Goal: Task Accomplishment & Management: Manage account settings

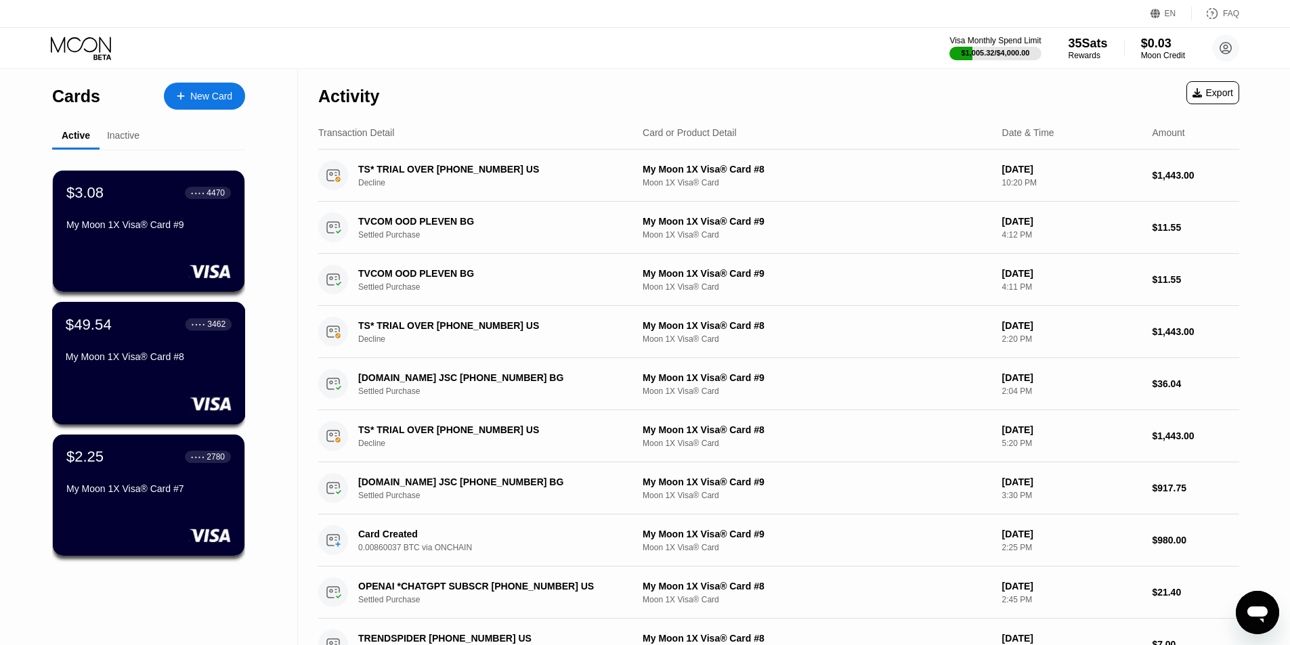
click at [93, 362] on div "My Moon 1X Visa® Card #8" at bounding box center [149, 357] width 166 height 11
click at [209, 93] on div "New Card" at bounding box center [211, 97] width 42 height 12
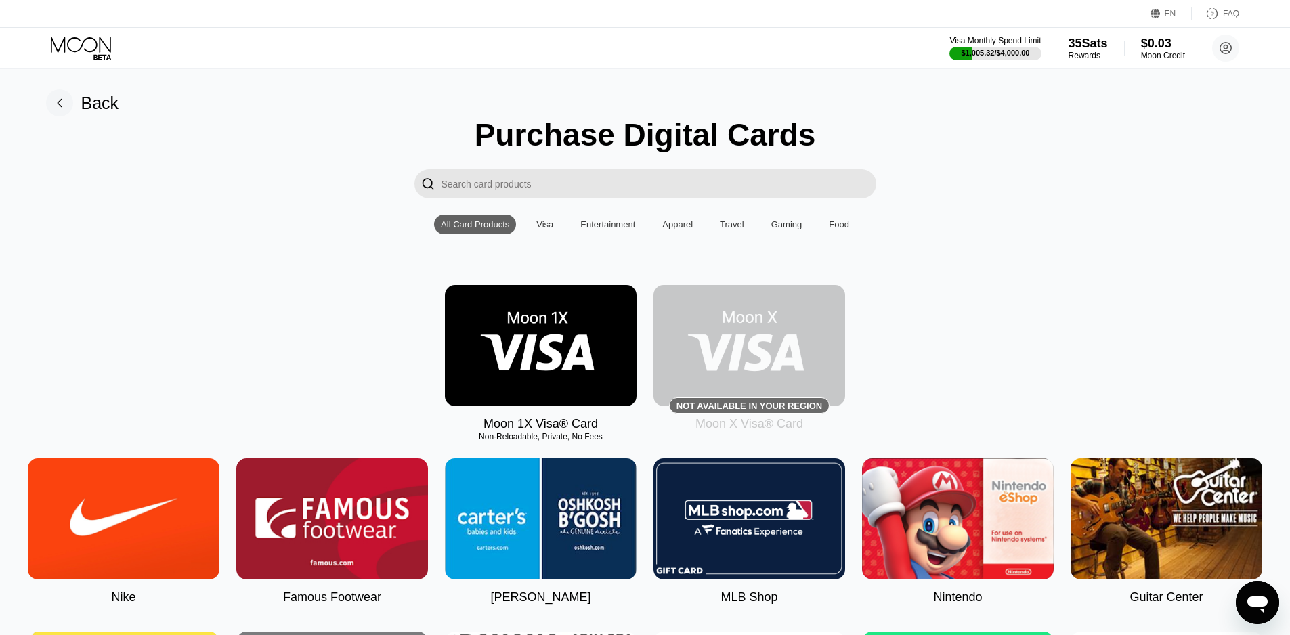
click at [560, 299] on img at bounding box center [541, 345] width 192 height 121
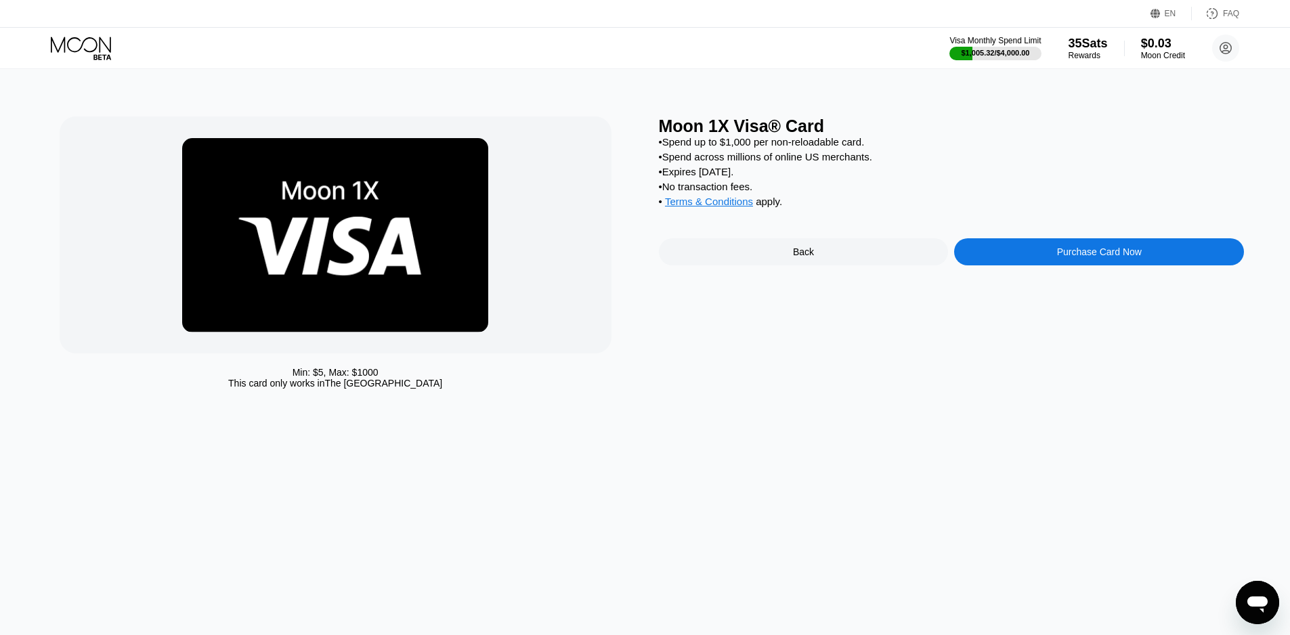
click at [89, 47] on icon at bounding box center [82, 49] width 63 height 24
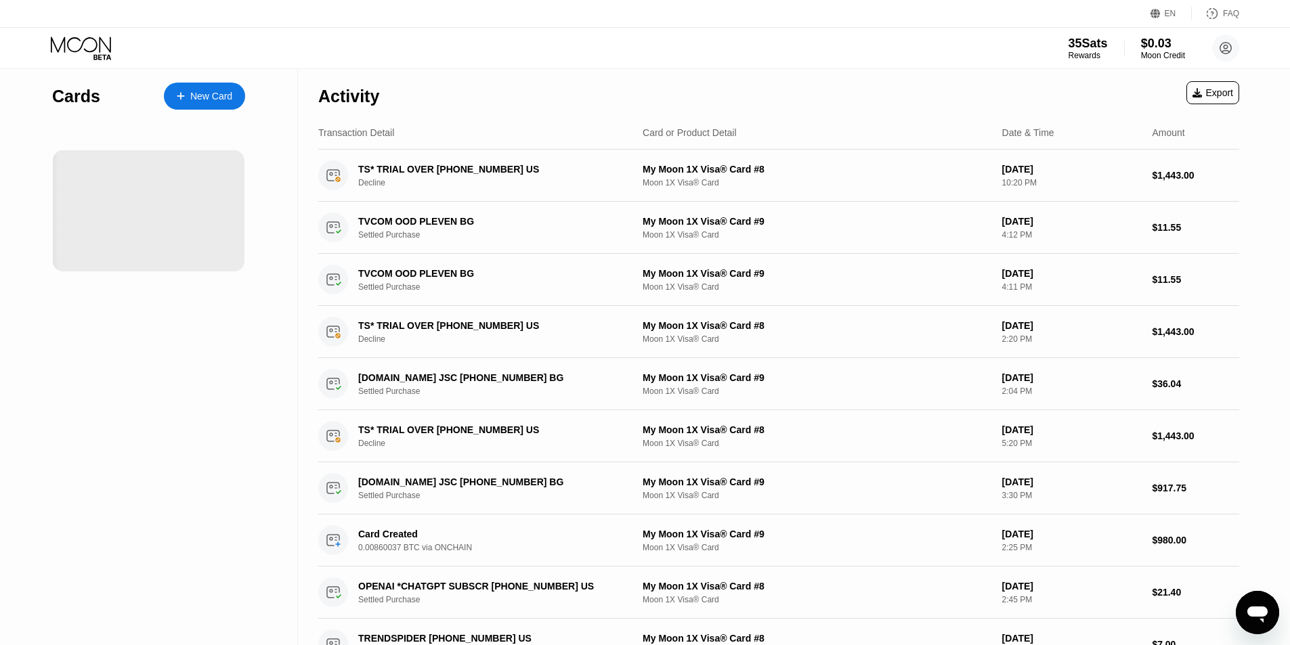
click at [889, 36] on div "35 Sats Rewards $0.03 Moon Credit Forex ProAdvisors forex.proadvisors@gmail.com…" at bounding box center [645, 48] width 1290 height 41
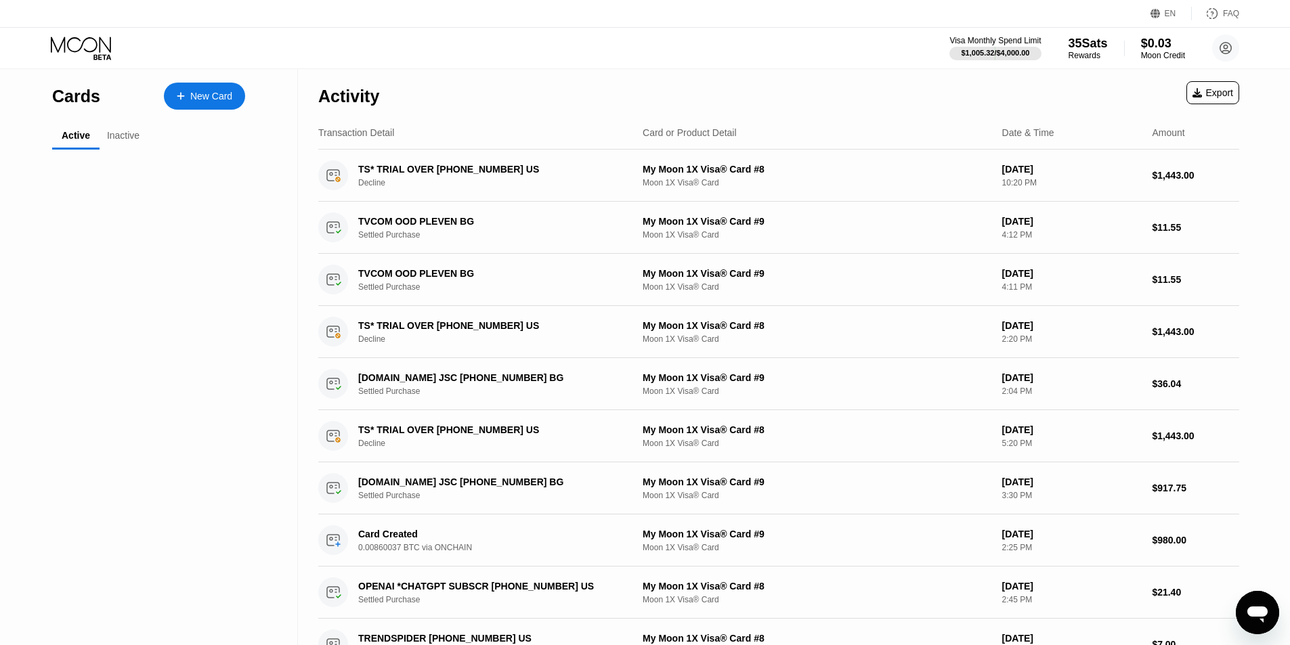
click at [899, 36] on div "Visa Monthly Spend Limit $1,005.32 / $4,000.00 35 Sats Rewards $0.03 Moon Credi…" at bounding box center [645, 48] width 1290 height 41
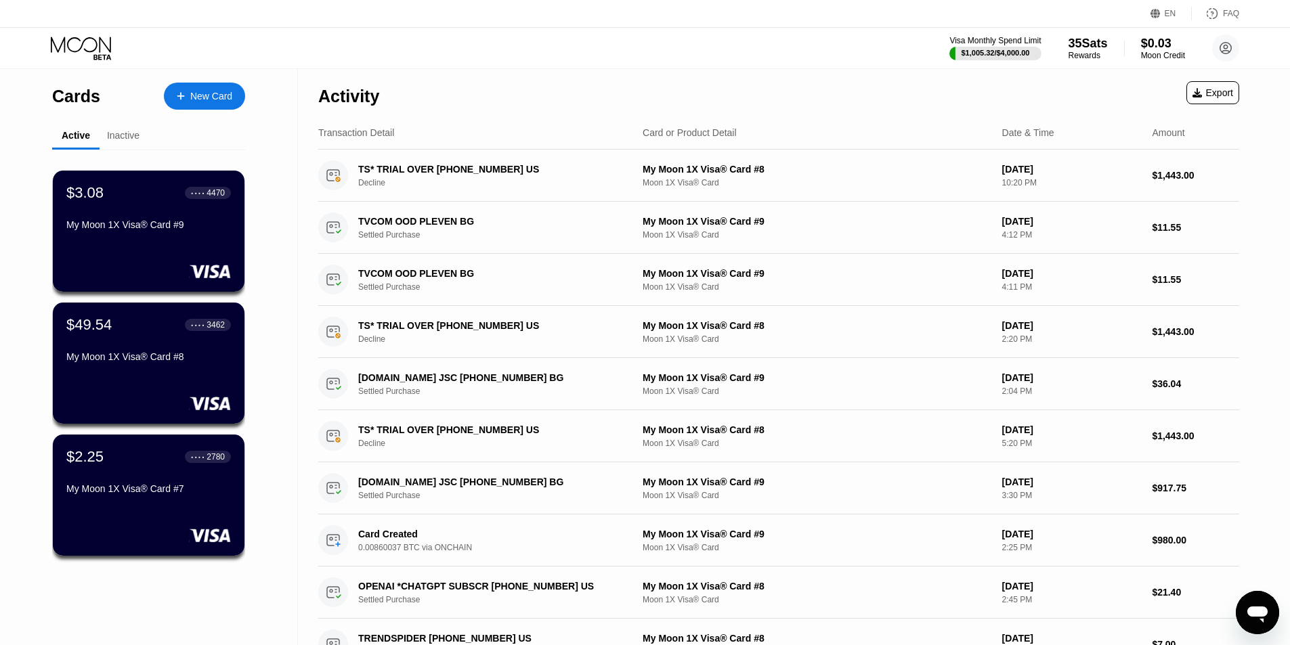
click at [489, 51] on div "Visa Monthly Spend Limit $1,005.32 / $4,000.00 35 Sats Rewards $0.03 Moon Credi…" at bounding box center [645, 48] width 1290 height 41
click at [490, 50] on div "Visa Monthly Spend Limit $1,005.32 / $4,000.00 35 Sats Rewards $0.03 Moon Credi…" at bounding box center [645, 48] width 1290 height 41
click at [843, 34] on div "Visa Monthly Spend Limit $1,005.32 / $4,000.00 35 Sats Rewards $0.03 Moon Credi…" at bounding box center [645, 48] width 1290 height 41
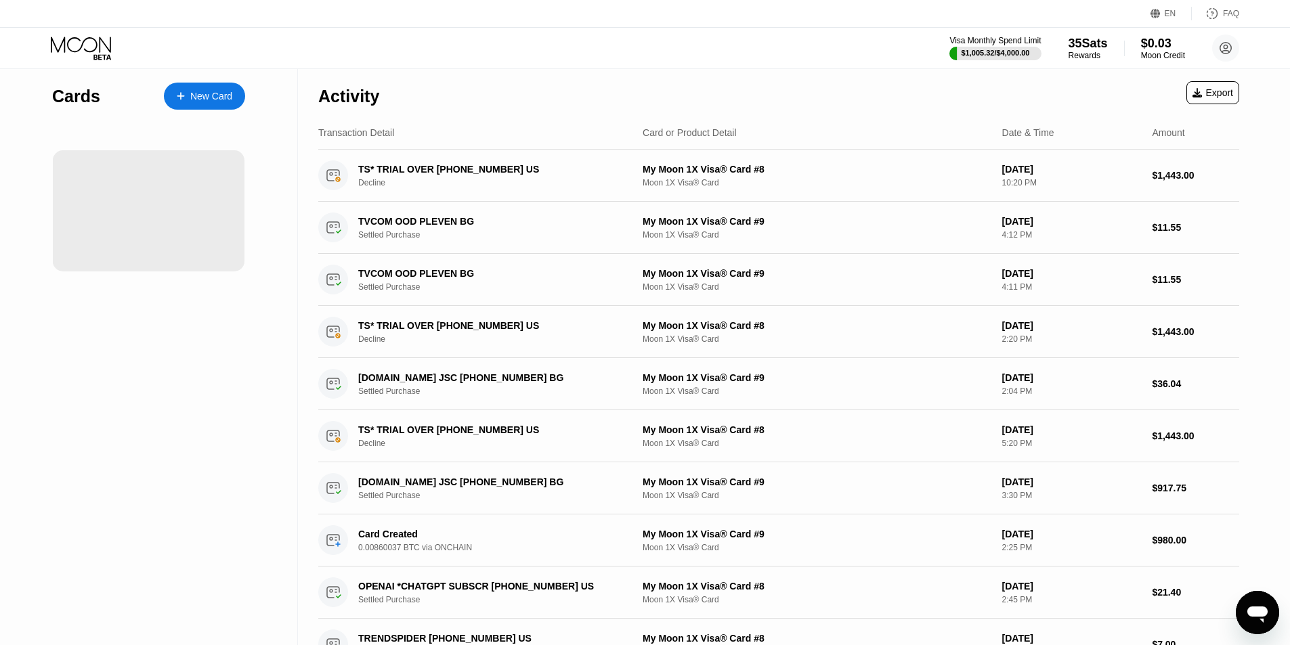
click at [899, 50] on div "Visa Monthly Spend Limit $1,005.32 / $4,000.00 35 Sats Rewards $0.03 Moon Credi…" at bounding box center [645, 48] width 1290 height 41
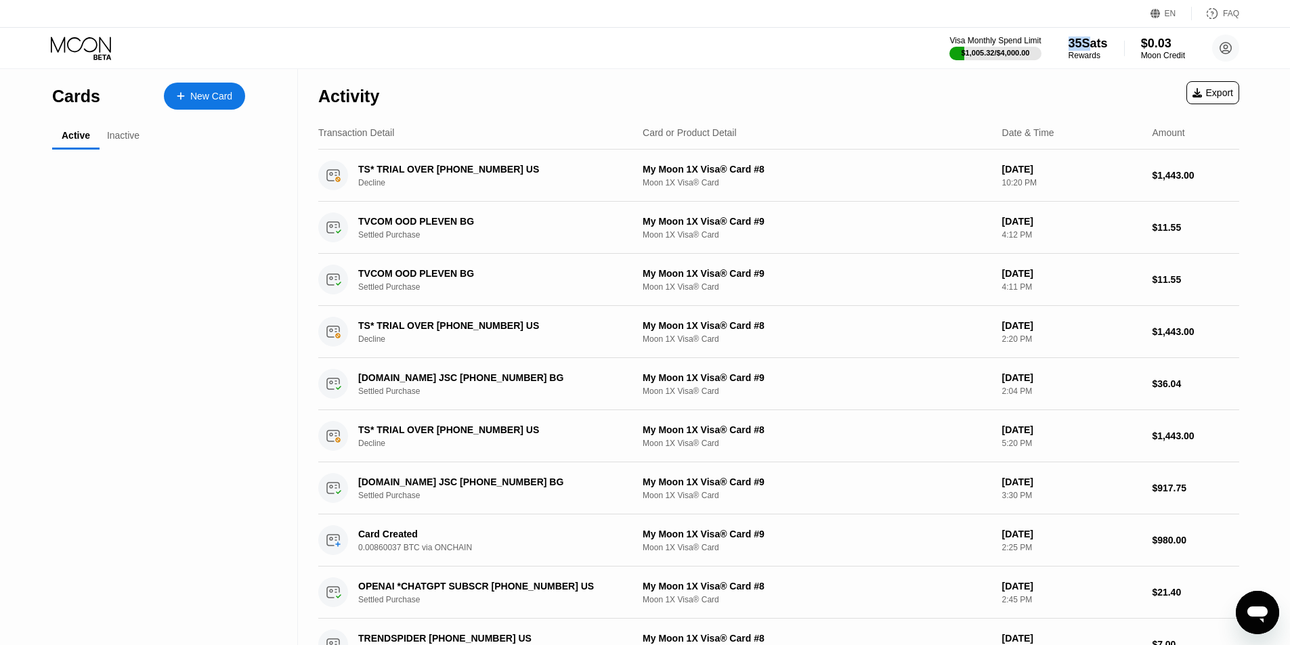
click at [899, 50] on div "Visa Monthly Spend Limit $1,005.32 / $4,000.00 35 Sats Rewards $0.03 Moon Credi…" at bounding box center [645, 48] width 1290 height 41
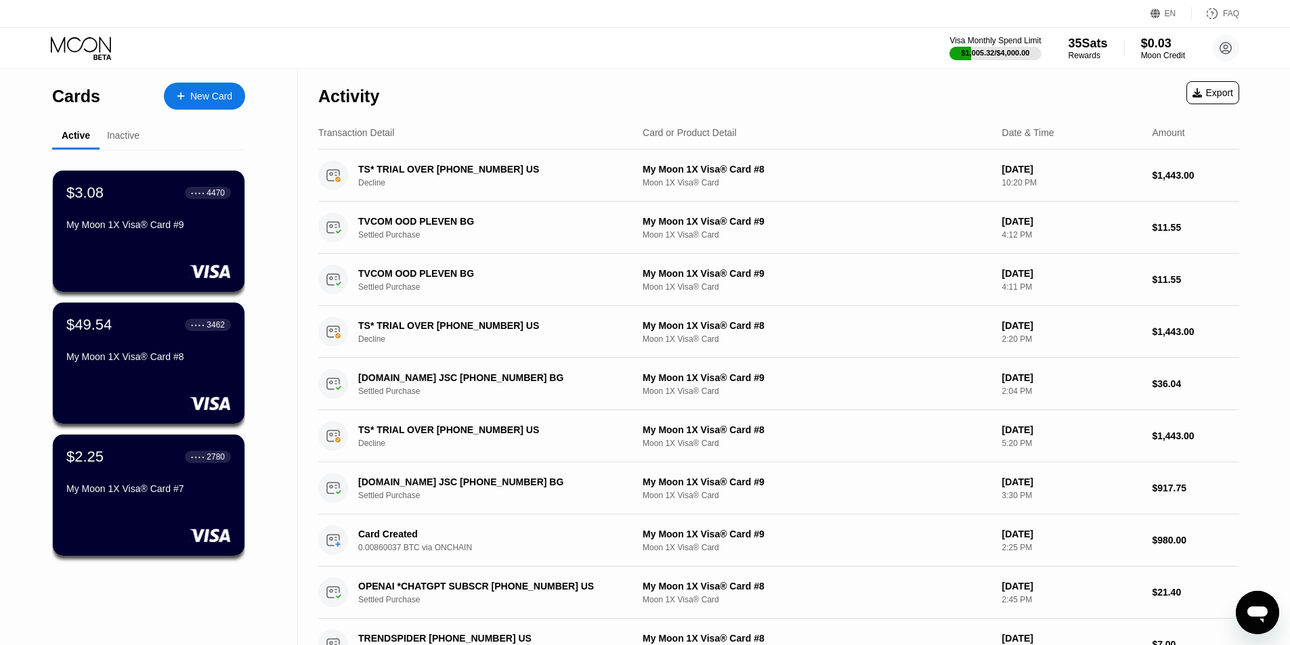
click at [485, 49] on div "Visa Monthly Spend Limit $1,005.32 / $4,000.00 35 Sats Rewards $0.03 Moon Credi…" at bounding box center [645, 48] width 1290 height 41
click at [486, 49] on div "Visa Monthly Spend Limit $1,005.32 / $4,000.00 35 Sats Rewards $0.03 Moon Credi…" at bounding box center [645, 48] width 1290 height 41
click at [813, 45] on div "Visa Monthly Spend Limit $1,005.32 / $4,000.00 35 Sats Rewards $0.03 Moon Credi…" at bounding box center [645, 48] width 1290 height 41
